Goal: Task Accomplishment & Management: Use online tool/utility

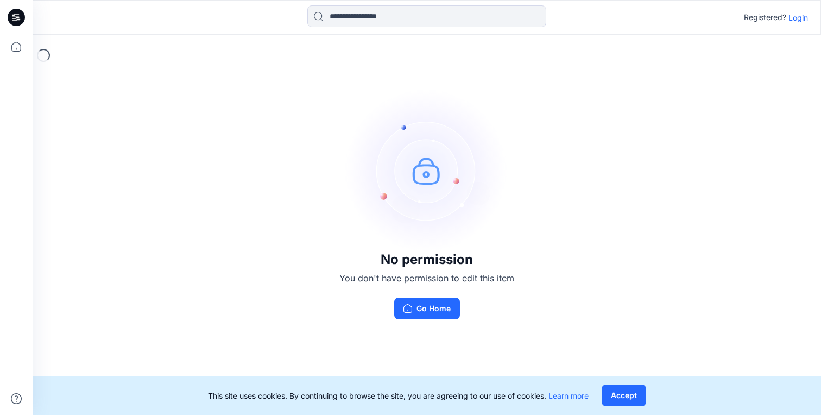
click at [806, 18] on p "Login" at bounding box center [799, 17] width 20 height 11
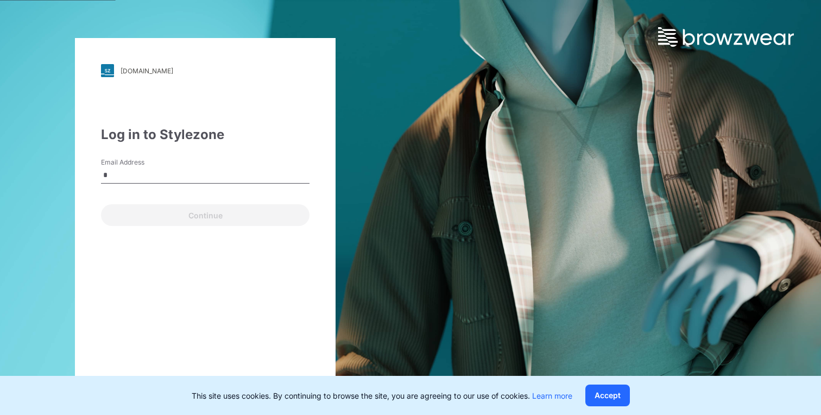
type input "**********"
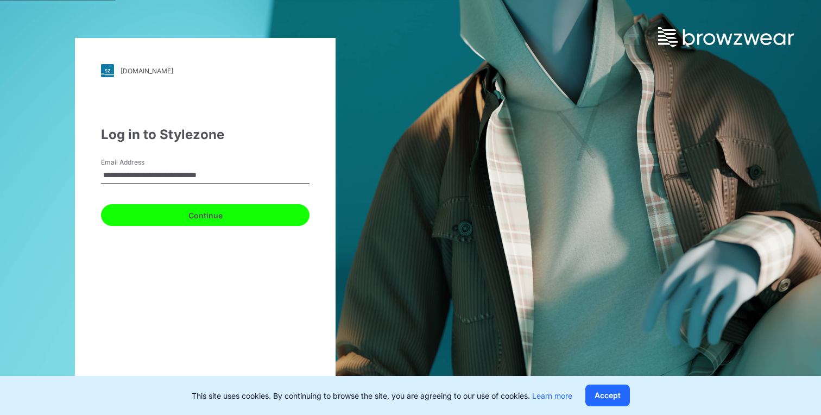
click at [244, 216] on button "Continue" at bounding box center [205, 215] width 209 height 22
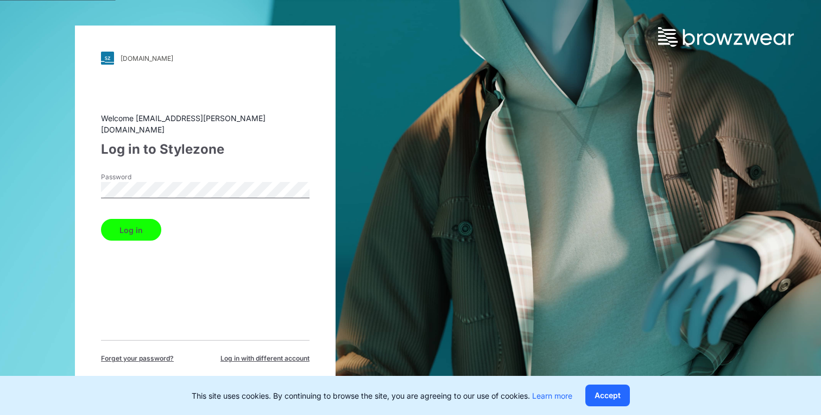
click at [124, 224] on button "Log in" at bounding box center [131, 230] width 60 height 22
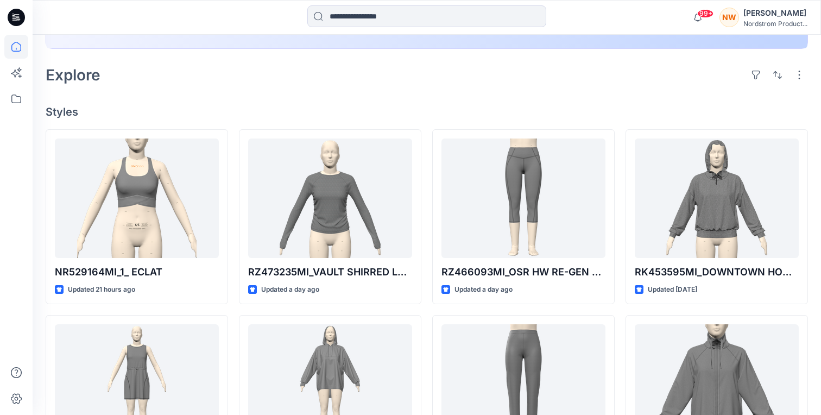
scroll to position [238, 0]
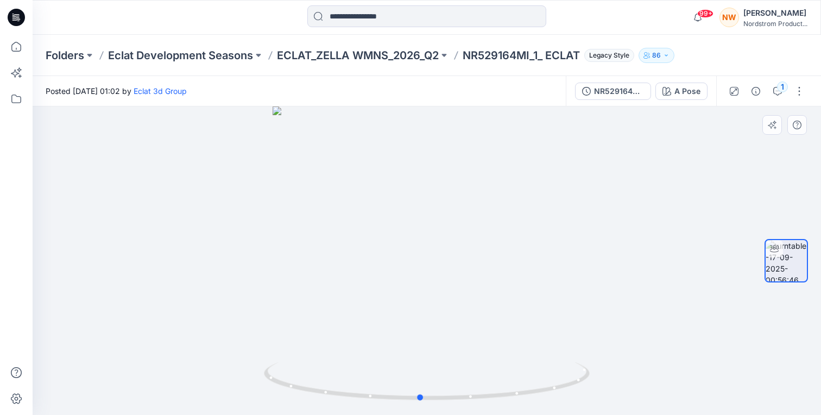
drag, startPoint x: 487, startPoint y: 278, endPoint x: 478, endPoint y: 295, distance: 19.4
click at [478, 295] on div at bounding box center [427, 260] width 789 height 309
drag, startPoint x: 478, startPoint y: 295, endPoint x: 366, endPoint y: 305, distance: 112.3
click at [366, 305] on div at bounding box center [427, 260] width 789 height 309
drag, startPoint x: 455, startPoint y: 265, endPoint x: 481, endPoint y: 257, distance: 27.2
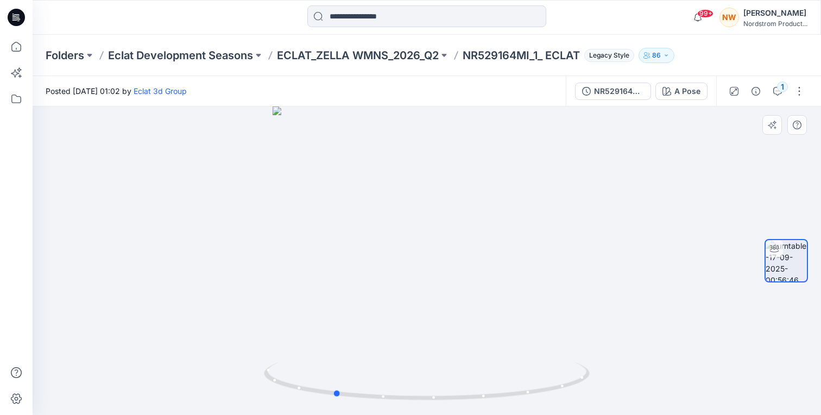
click at [481, 257] on div at bounding box center [427, 260] width 789 height 309
drag, startPoint x: 502, startPoint y: 259, endPoint x: 372, endPoint y: 275, distance: 131.9
click at [372, 275] on div at bounding box center [427, 260] width 789 height 309
drag, startPoint x: 489, startPoint y: 258, endPoint x: 414, endPoint y: 266, distance: 75.3
click at [414, 266] on div at bounding box center [427, 260] width 789 height 309
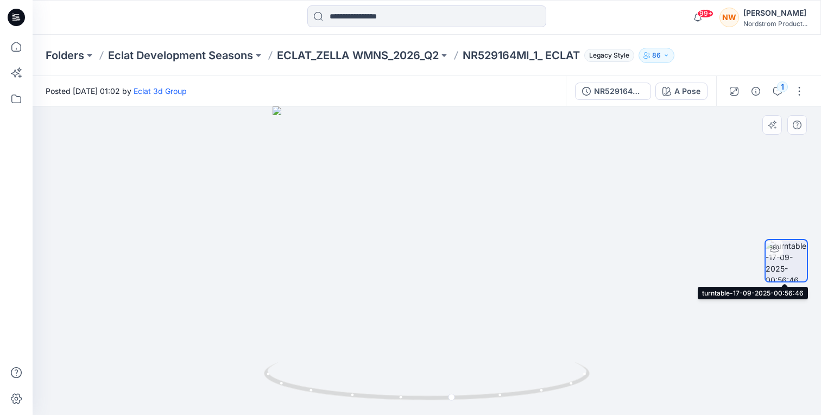
click at [794, 265] on img at bounding box center [786, 260] width 41 height 41
click at [535, 281] on div at bounding box center [427, 260] width 789 height 309
click at [774, 131] on button "button" at bounding box center [773, 125] width 20 height 20
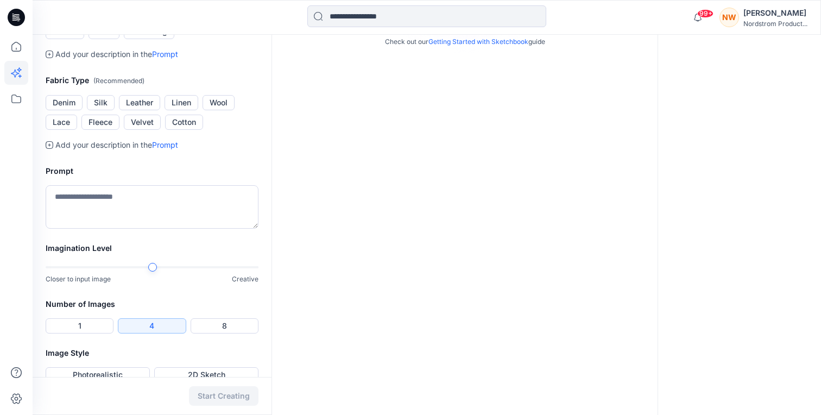
scroll to position [406, 0]
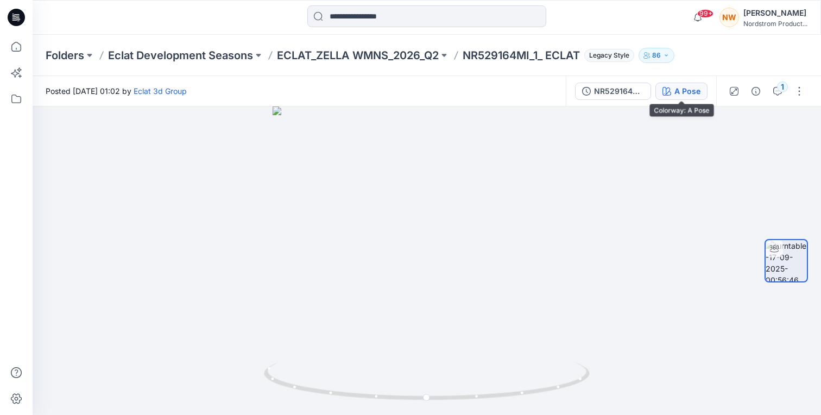
click at [690, 89] on div "A Pose" at bounding box center [688, 91] width 26 height 12
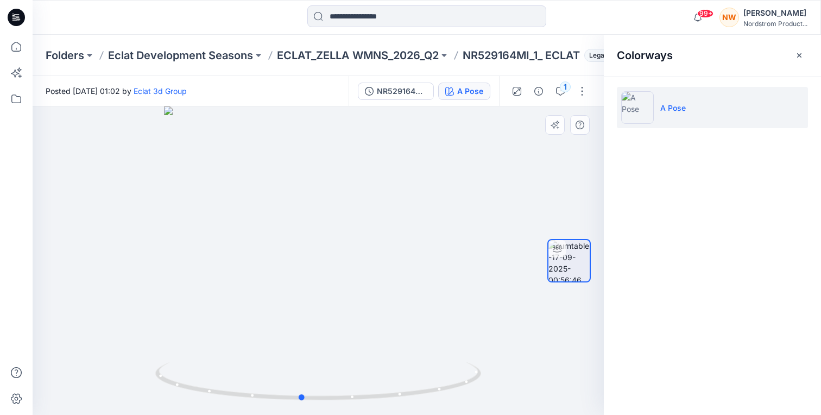
drag, startPoint x: 443, startPoint y: 219, endPoint x: 425, endPoint y: 235, distance: 23.5
click at [425, 235] on div at bounding box center [318, 260] width 571 height 309
